Goal: Transaction & Acquisition: Book appointment/travel/reservation

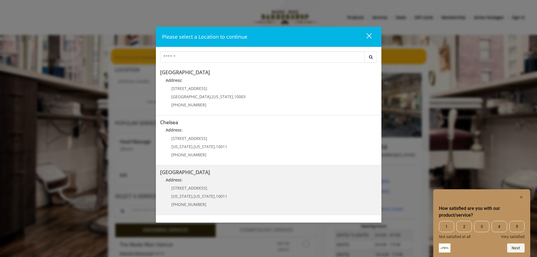
click at [217, 173] on h5 "[GEOGRAPHIC_DATA]" at bounding box center [268, 171] width 217 height 5
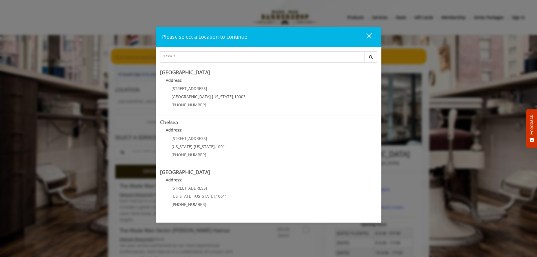
click at [372, 34] on button "close" at bounding box center [365, 37] width 19 height 12
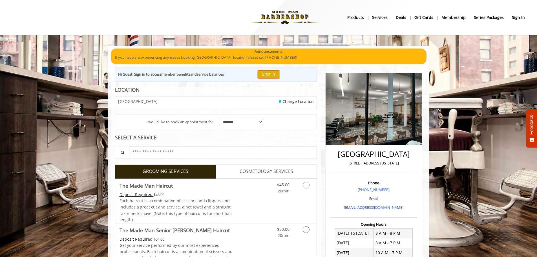
click at [267, 78] on button "Sign In" at bounding box center [268, 74] width 21 height 8
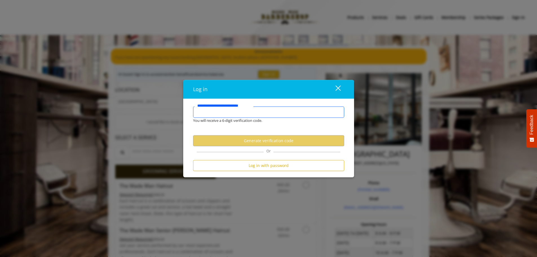
click at [272, 113] on input "**********" at bounding box center [268, 111] width 151 height 11
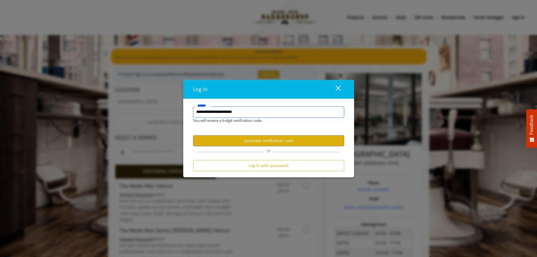
type input "**********"
click at [267, 142] on button "Generate verification code" at bounding box center [268, 140] width 151 height 11
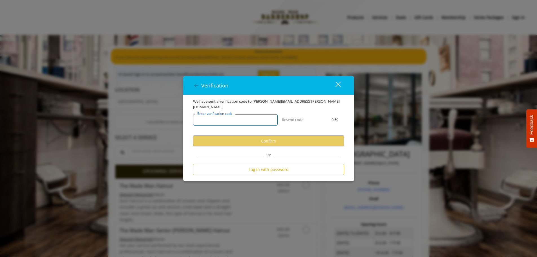
click at [256, 115] on input "Enter verification code" at bounding box center [235, 119] width 85 height 11
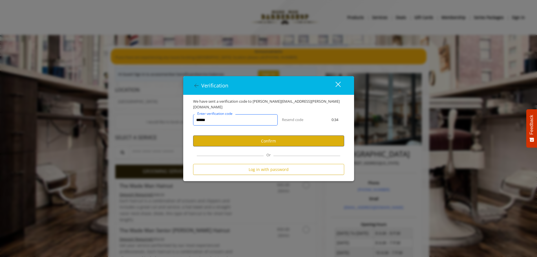
type input "******"
click at [284, 137] on button "Confirm" at bounding box center [268, 140] width 151 height 11
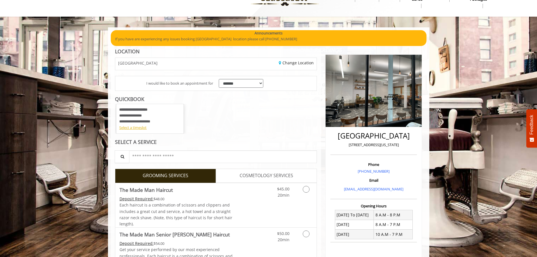
scroll to position [28, 0]
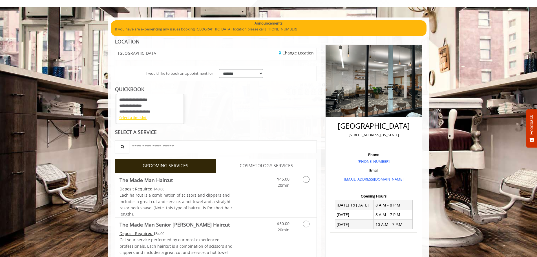
click at [142, 119] on div "Select a timeslot" at bounding box center [149, 118] width 61 height 6
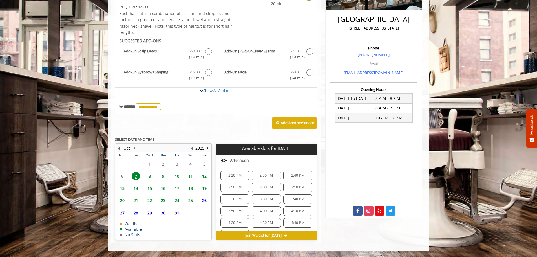
click at [149, 176] on span "8" at bounding box center [149, 176] width 8 height 8
click at [239, 174] on span "8:00 AM" at bounding box center [234, 175] width 13 height 5
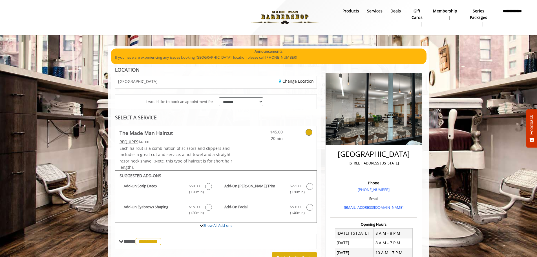
click at [295, 83] on link "Change Location" at bounding box center [296, 80] width 35 height 5
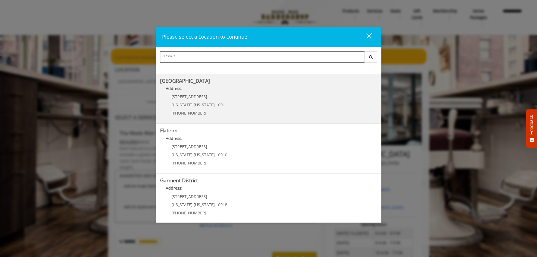
scroll to position [95, 0]
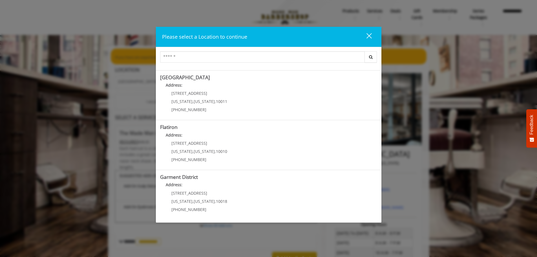
drag, startPoint x: 371, startPoint y: 36, endPoint x: 364, endPoint y: 40, distance: 8.3
click at [370, 36] on button "close" at bounding box center [365, 37] width 19 height 12
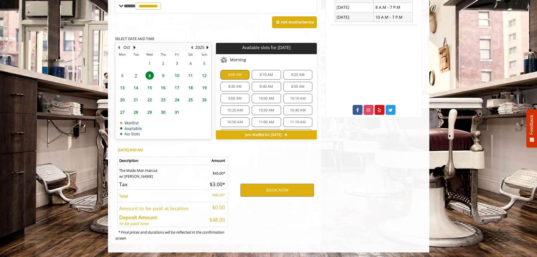
scroll to position [236, 0]
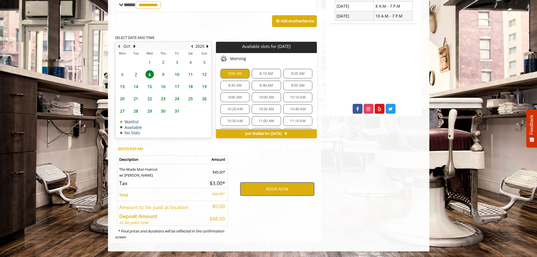
click at [288, 189] on button "BOOK NOW" at bounding box center [277, 188] width 74 height 13
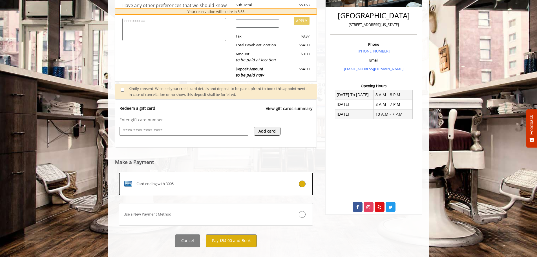
scroll to position [146, 0]
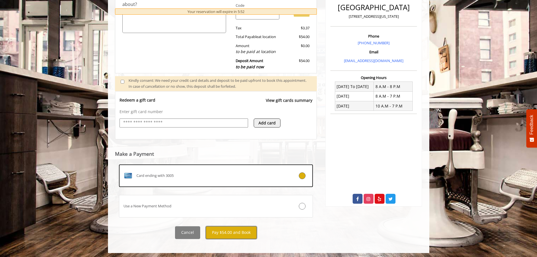
click at [236, 232] on button "Pay $54.00 and Book" at bounding box center [231, 232] width 51 height 13
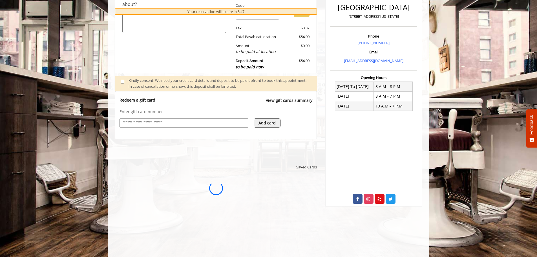
scroll to position [0, 0]
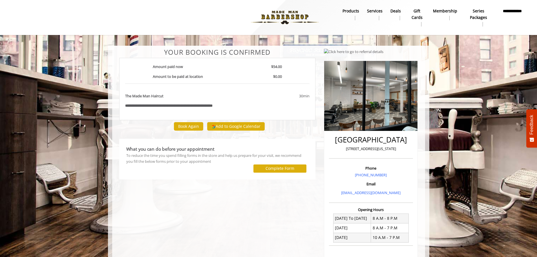
click at [479, 149] on body "**********" at bounding box center [268, 196] width 537 height 300
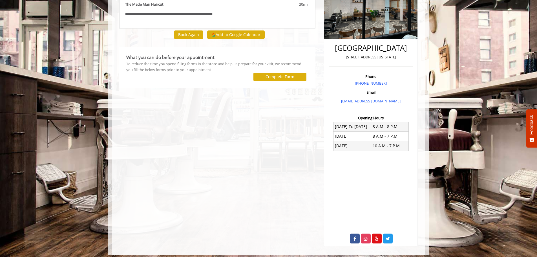
scroll to position [95, 0]
